Goal: Transaction & Acquisition: Purchase product/service

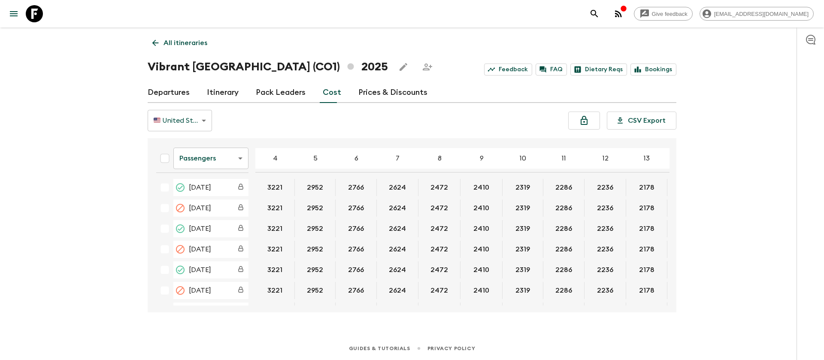
click at [37, 15] on icon at bounding box center [34, 13] width 17 height 17
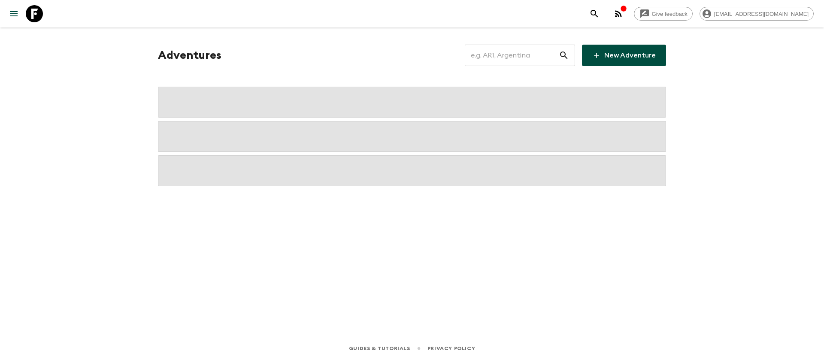
click at [524, 59] on input "text" at bounding box center [512, 55] width 94 height 24
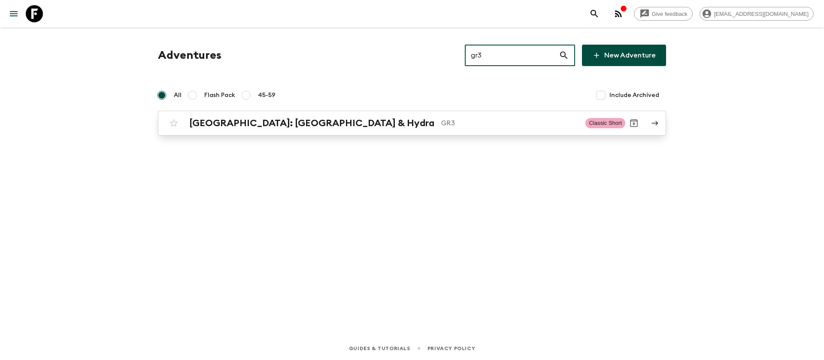
type input "gr3"
click at [279, 123] on h2 "[GEOGRAPHIC_DATA]: [GEOGRAPHIC_DATA] & Hydra" at bounding box center [311, 123] width 245 height 11
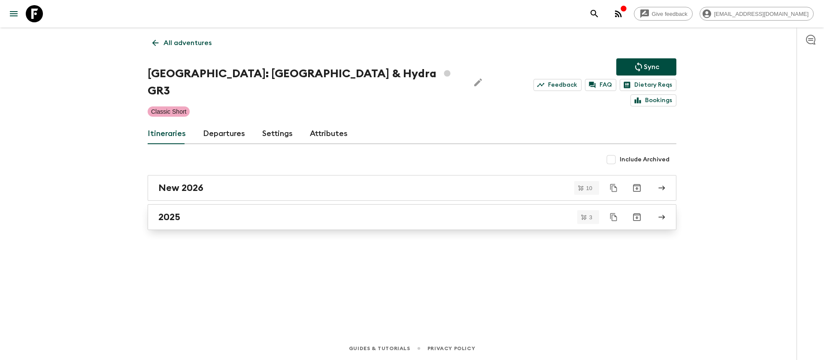
click at [163, 212] on h2 "2025" at bounding box center [169, 217] width 22 height 11
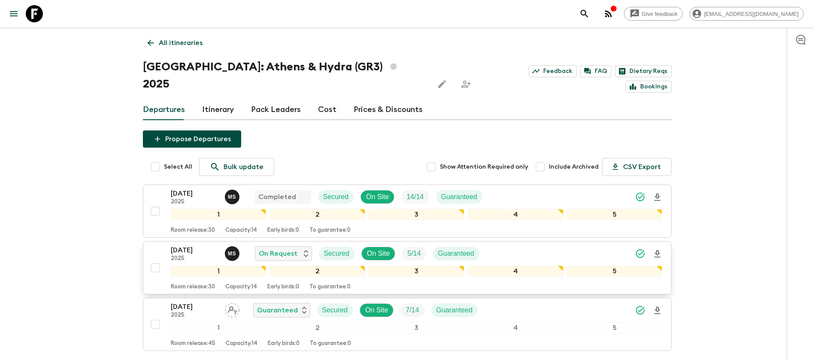
click at [191, 245] on p "[DATE]" at bounding box center [194, 250] width 47 height 10
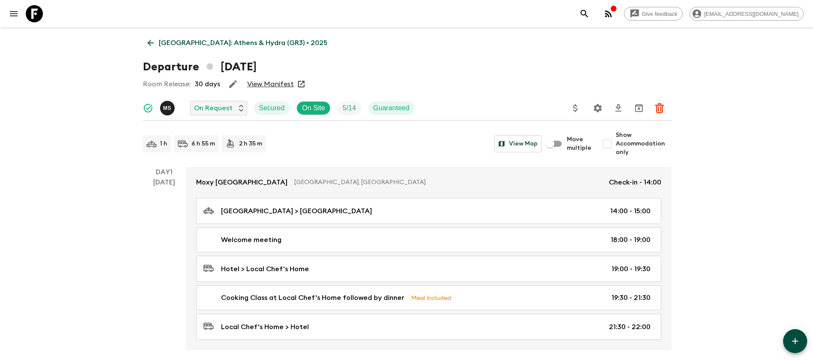
click at [273, 84] on link "View Manifest" at bounding box center [270, 84] width 47 height 9
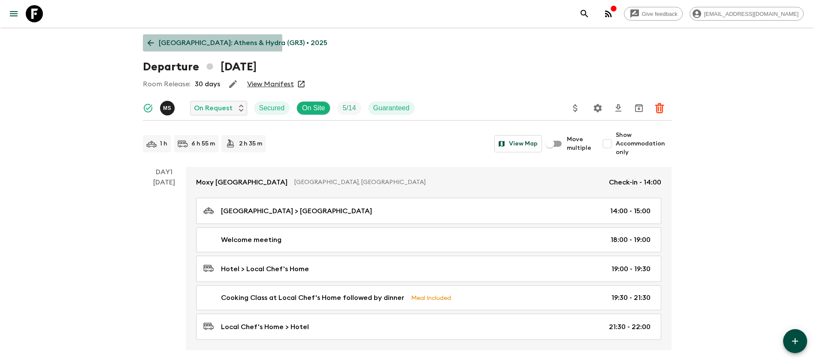
click at [149, 44] on icon at bounding box center [150, 43] width 6 height 6
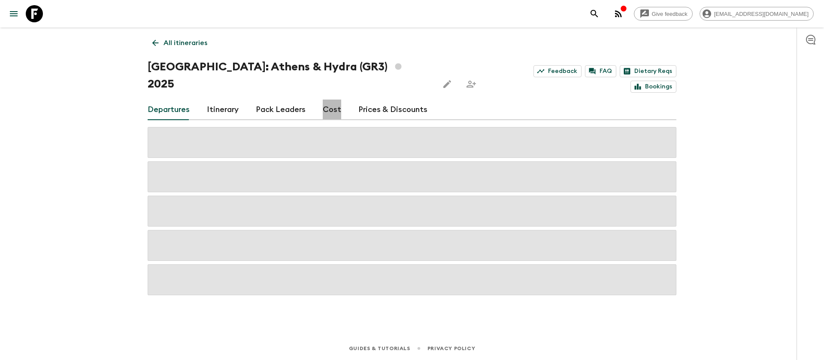
click at [330, 100] on link "Cost" at bounding box center [332, 110] width 18 height 21
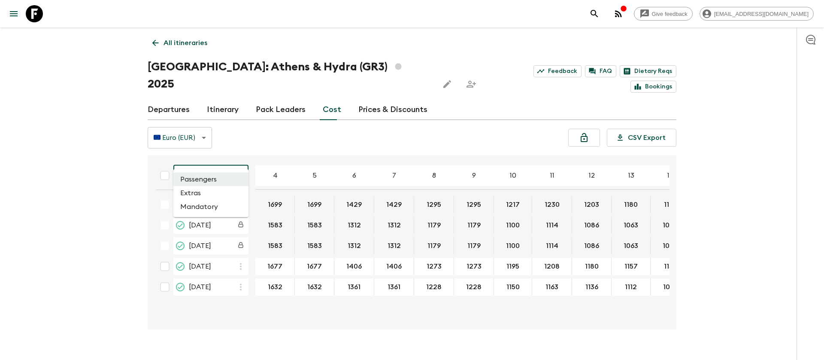
click at [219, 160] on body "Give feedback [EMAIL_ADDRESS][DOMAIN_NAME] All itineraries [GEOGRAPHIC_DATA]: […" at bounding box center [412, 188] width 824 height 377
click at [227, 189] on li "Extras" at bounding box center [210, 193] width 75 height 14
